Goal: Task Accomplishment & Management: Manage account settings

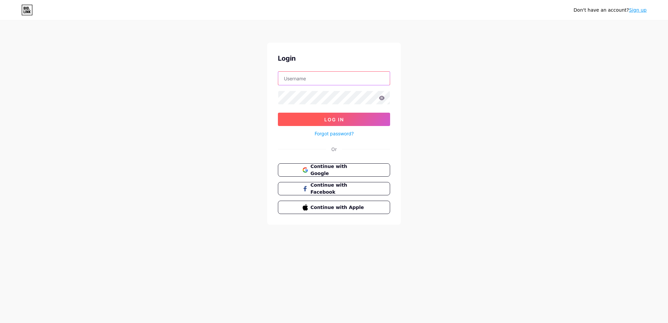
type input "[EMAIL_ADDRESS][DOMAIN_NAME]"
click at [338, 117] on span "Log In" at bounding box center [334, 120] width 20 height 6
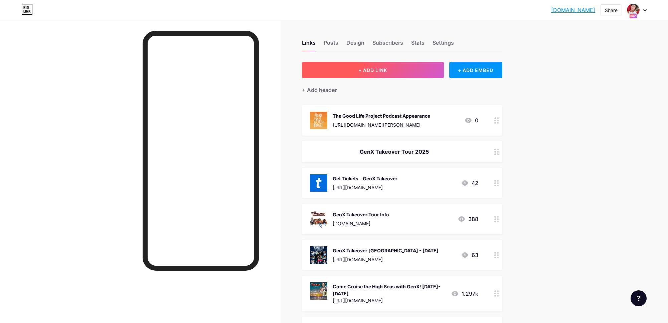
click at [410, 66] on button "+ ADD LINK" at bounding box center [373, 70] width 142 height 16
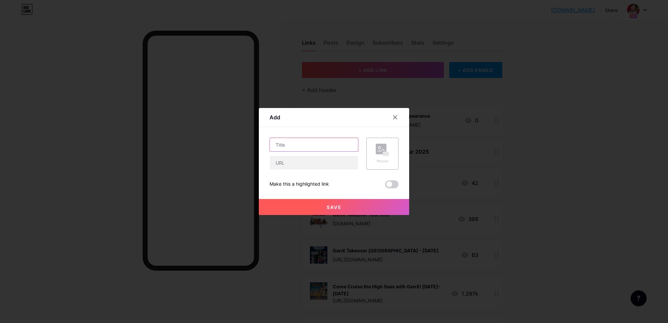
click at [315, 141] on input "text" at bounding box center [314, 144] width 88 height 13
type input "The Real Slim [PERSON_NAME] Show"
click at [382, 155] on icon at bounding box center [382, 150] width 13 height 12
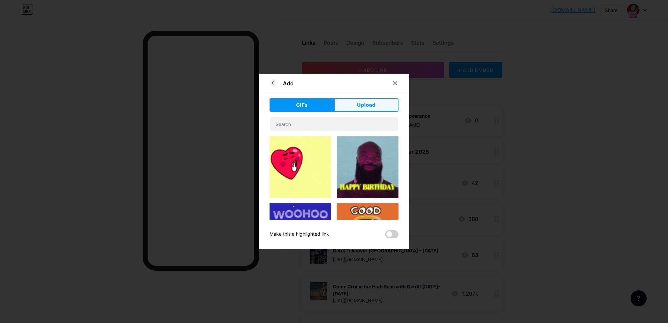
click at [378, 103] on button "Upload" at bounding box center [366, 104] width 64 height 13
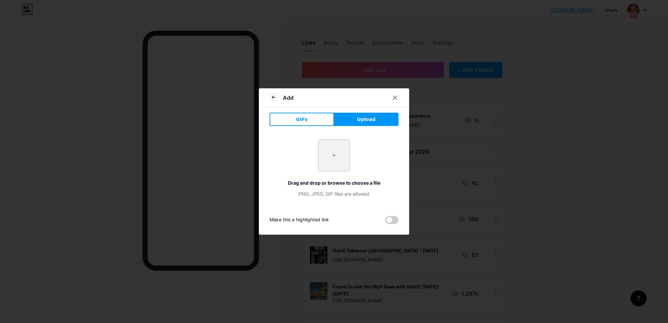
click at [337, 148] on input "file" at bounding box center [333, 155] width 31 height 31
type input "C:\fakepath\1.png"
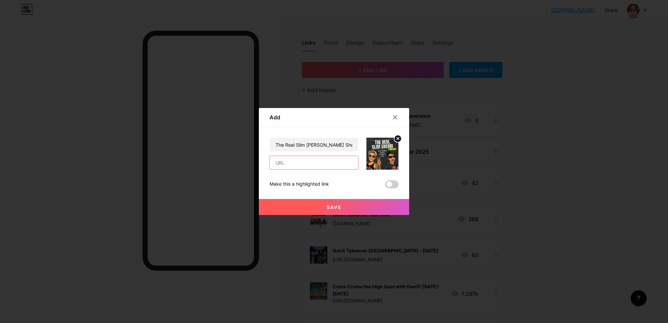
click at [291, 163] on input "text" at bounding box center [314, 162] width 88 height 13
paste input "[URL][DOMAIN_NAME][PERSON_NAME]"
type input "[URL][DOMAIN_NAME][PERSON_NAME]"
click at [388, 184] on span at bounding box center [391, 185] width 13 height 8
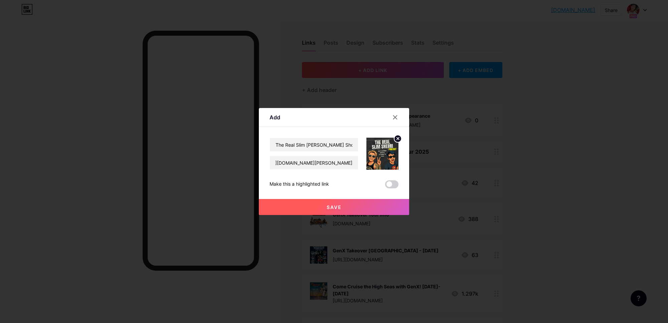
scroll to position [0, 0]
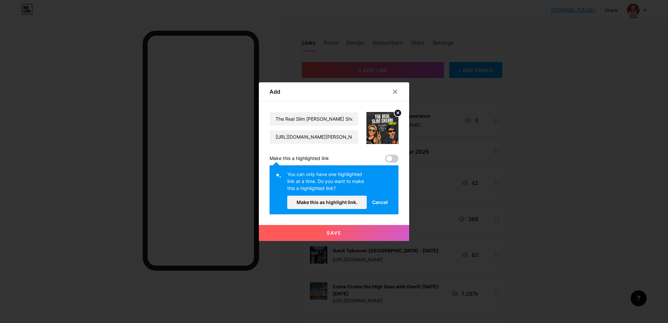
click at [340, 233] on span "Save" at bounding box center [333, 233] width 15 height 6
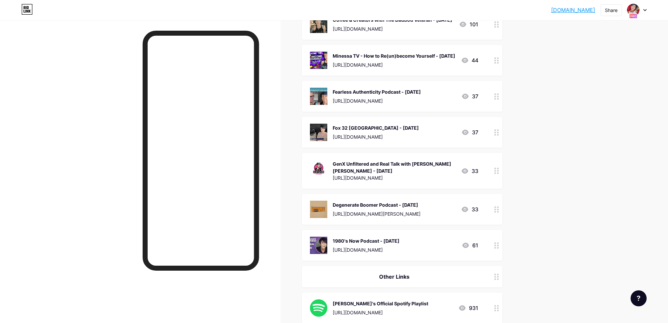
scroll to position [722, 0]
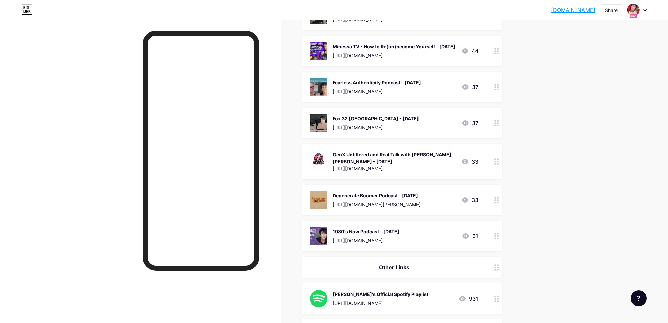
click at [493, 209] on div at bounding box center [496, 200] width 11 height 31
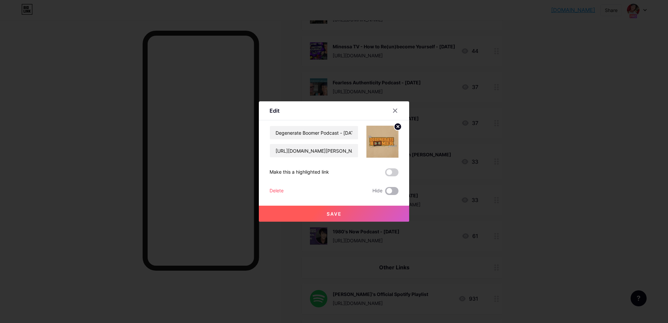
click at [385, 190] on span at bounding box center [391, 191] width 13 height 8
click at [385, 193] on input "checkbox" at bounding box center [385, 193] width 0 height 0
click at [378, 215] on button "Save" at bounding box center [334, 214] width 150 height 16
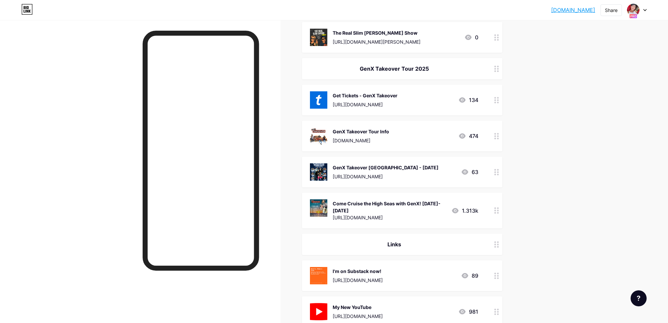
scroll to position [0, 0]
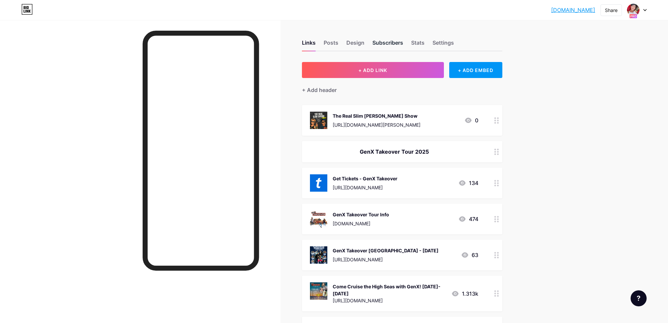
click at [384, 45] on div "Subscribers" at bounding box center [387, 45] width 31 height 12
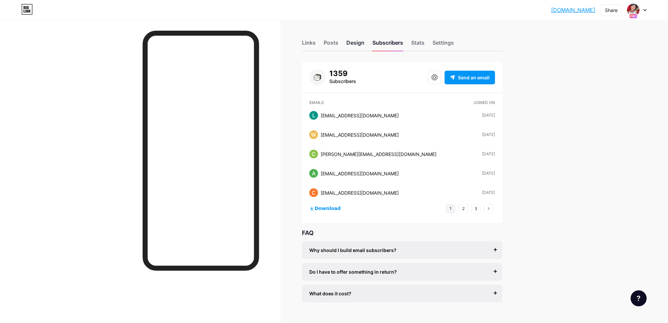
click at [357, 43] on div "Design" at bounding box center [355, 45] width 18 height 12
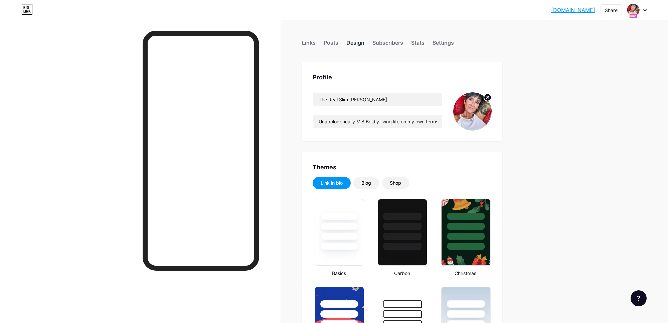
type input "#000000"
type input "#f20939"
type input "#ffffff"
click at [437, 42] on div "Settings" at bounding box center [442, 45] width 21 height 12
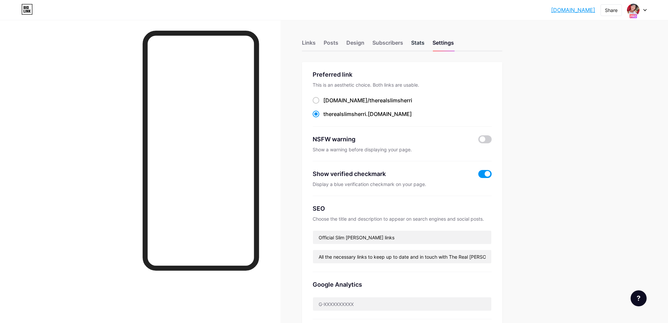
click at [418, 41] on div "Stats" at bounding box center [417, 45] width 13 height 12
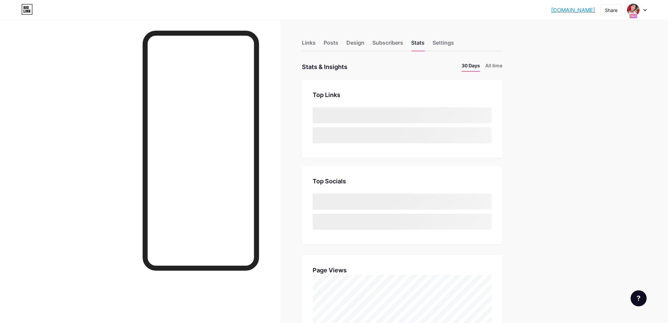
scroll to position [323, 668]
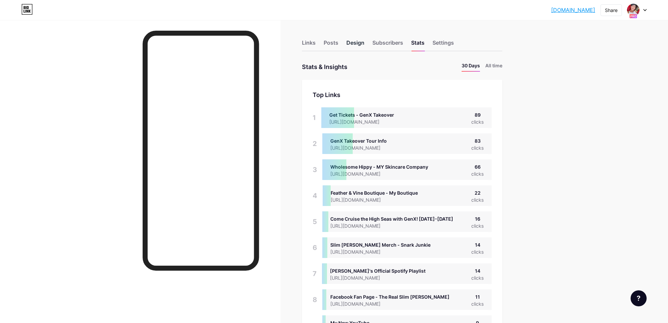
click at [349, 42] on div "Design" at bounding box center [355, 45] width 18 height 12
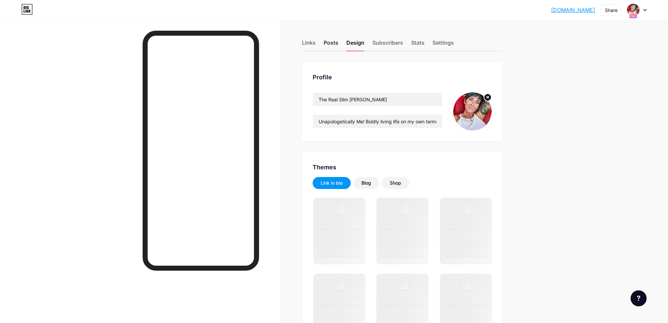
click at [329, 42] on div "Posts" at bounding box center [330, 45] width 15 height 12
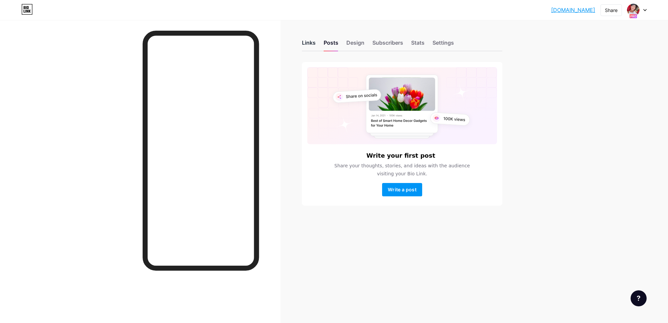
click at [309, 42] on div "Links" at bounding box center [309, 45] width 14 height 12
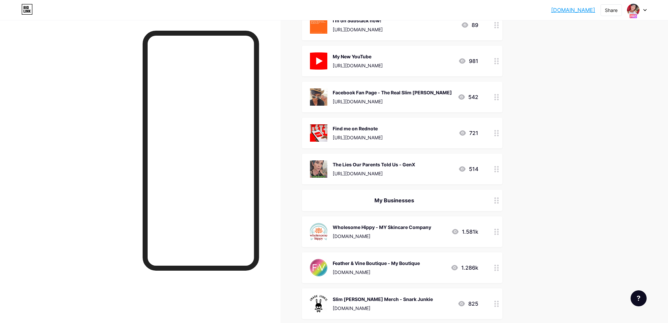
scroll to position [334, 0]
click at [494, 168] on icon at bounding box center [496, 169] width 5 height 6
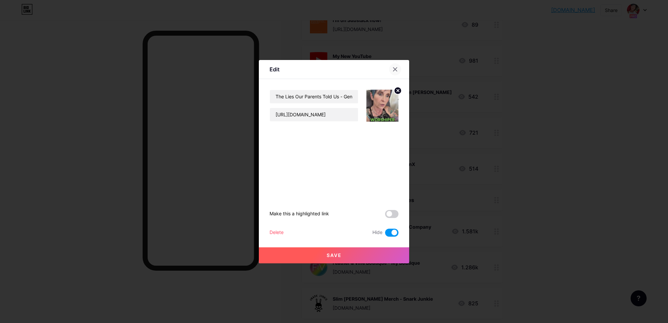
click at [395, 69] on icon at bounding box center [395, 69] width 4 height 4
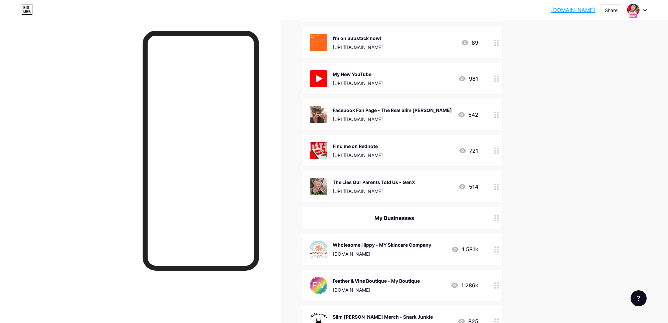
scroll to position [316, 0]
click at [495, 150] on icon at bounding box center [496, 152] width 5 height 6
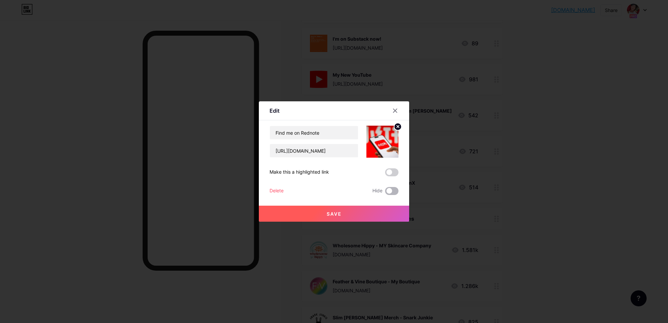
click at [391, 192] on span at bounding box center [391, 191] width 13 height 8
click at [385, 193] on input "checkbox" at bounding box center [385, 193] width 0 height 0
click at [378, 212] on button "Save" at bounding box center [334, 214] width 150 height 16
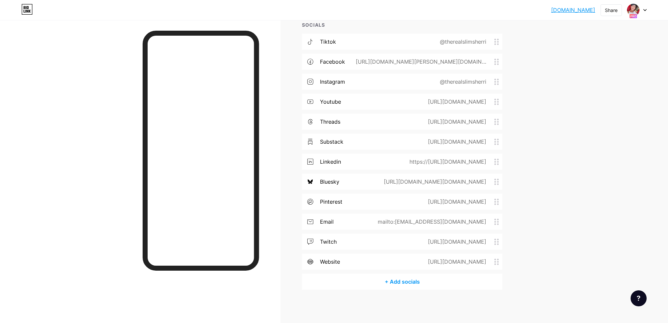
scroll to position [1113, 0]
click at [398, 283] on div "+ Add socials" at bounding box center [402, 282] width 200 height 16
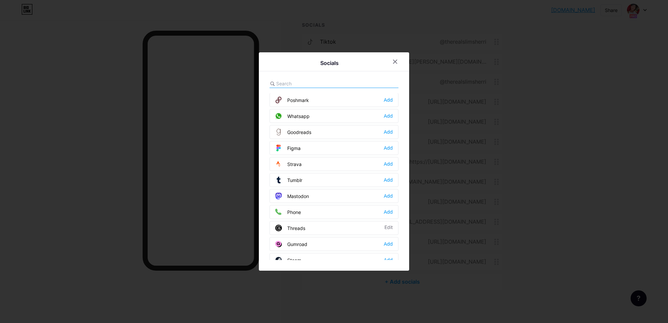
scroll to position [602, 0]
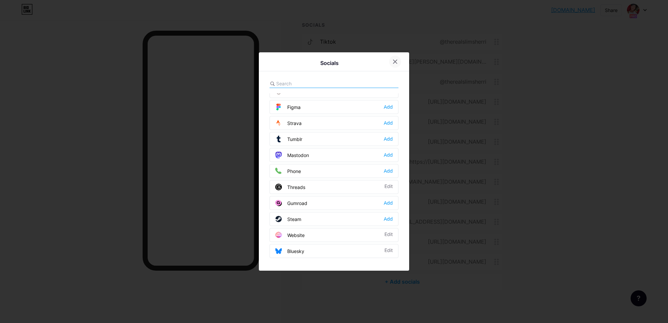
click at [396, 63] on icon at bounding box center [395, 62] width 4 height 4
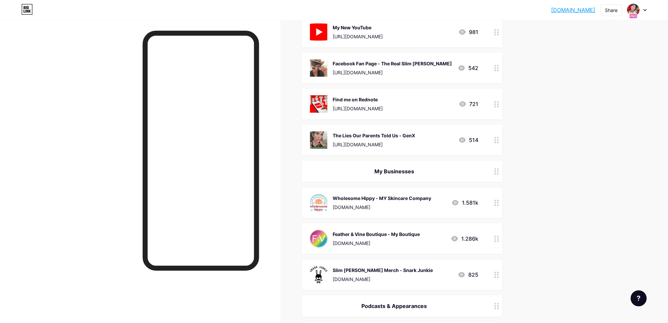
scroll to position [0, 0]
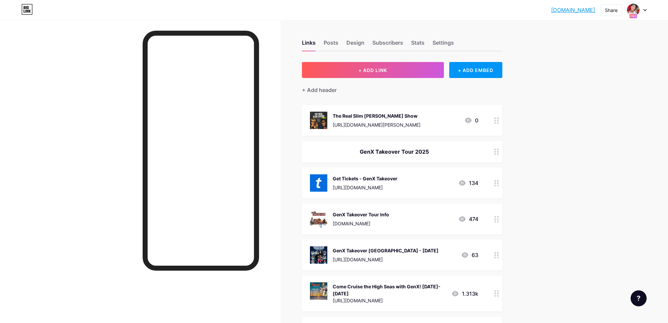
click at [568, 12] on link "[DOMAIN_NAME]" at bounding box center [573, 10] width 44 height 8
click at [388, 74] on button "+ ADD LINK" at bounding box center [373, 70] width 142 height 16
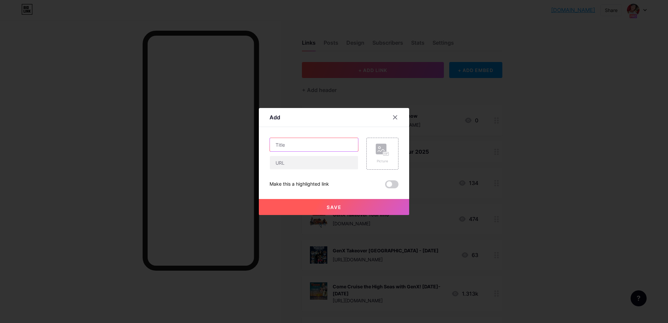
click at [312, 144] on input "text" at bounding box center [314, 144] width 88 height 13
type input "GenX Adulting Podcast Appearance"
click at [304, 165] on input "text" at bounding box center [314, 162] width 88 height 13
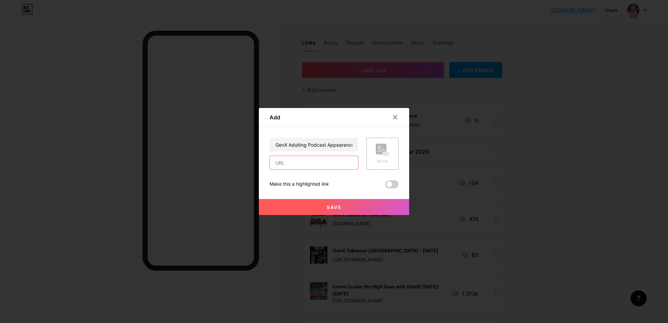
paste input "[URL][DOMAIN_NAME]"
type input "[URL][DOMAIN_NAME]"
click at [376, 145] on rect at bounding box center [381, 149] width 11 height 11
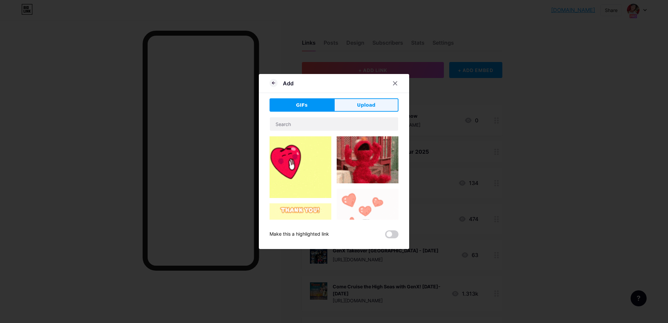
click at [367, 106] on span "Upload" at bounding box center [366, 105] width 18 height 7
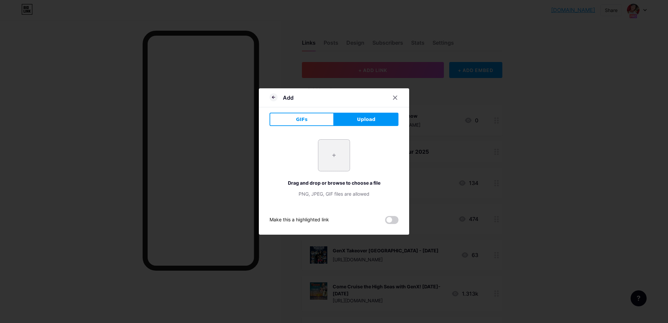
click at [340, 151] on input "file" at bounding box center [333, 155] width 31 height 31
type input "C:\fakepath\ab6765630000ba8af35c69e51418827b2dd6a740.jpeg"
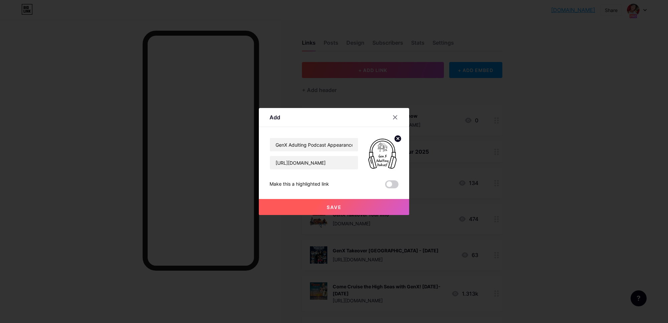
click at [349, 212] on button "Save" at bounding box center [334, 207] width 150 height 16
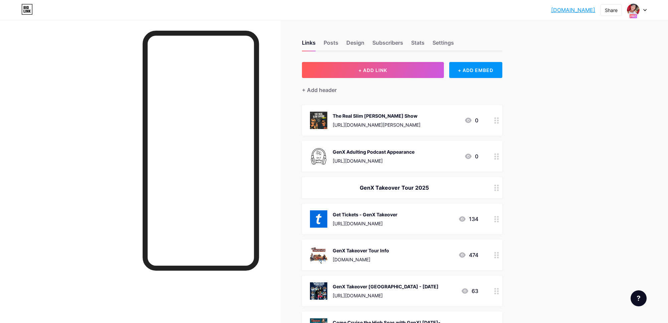
click at [495, 121] on circle at bounding box center [495, 121] width 2 height 2
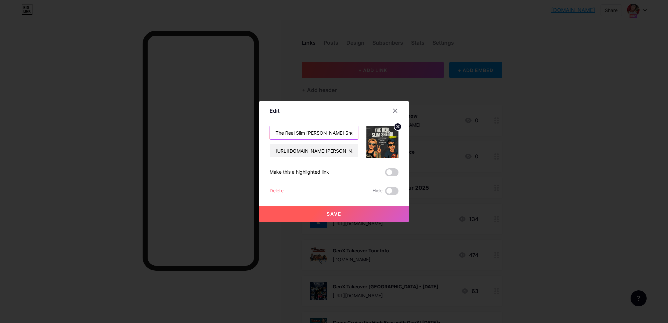
click at [337, 132] on input "The Real Slim [PERSON_NAME] Show" at bounding box center [314, 132] width 88 height 13
type input "The Real Slim [PERSON_NAME] Podcast"
click at [348, 219] on button "Save" at bounding box center [334, 214] width 150 height 16
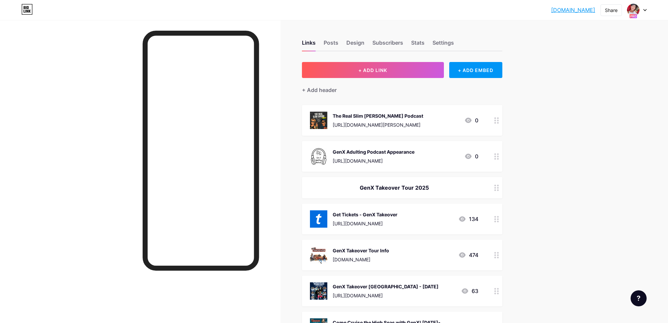
click at [494, 125] on div at bounding box center [496, 120] width 11 height 31
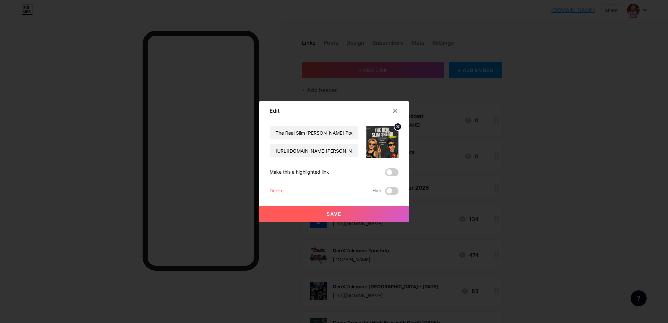
click at [393, 173] on span at bounding box center [391, 173] width 13 height 8
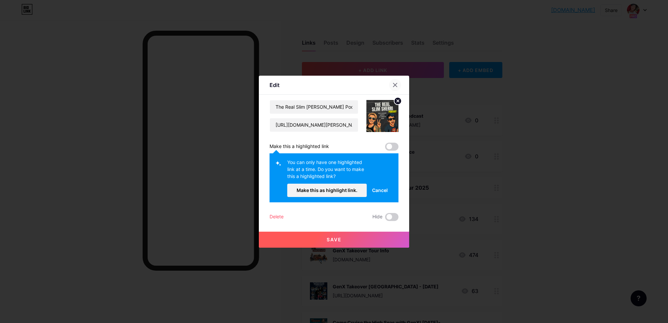
click at [395, 84] on icon at bounding box center [395, 85] width 4 height 4
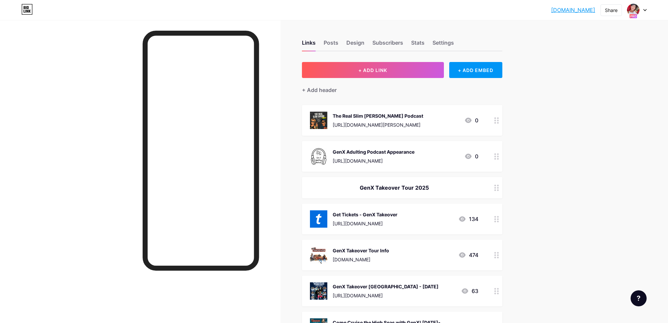
click at [563, 9] on link "[DOMAIN_NAME]" at bounding box center [573, 10] width 44 height 8
